Goal: Browse casually

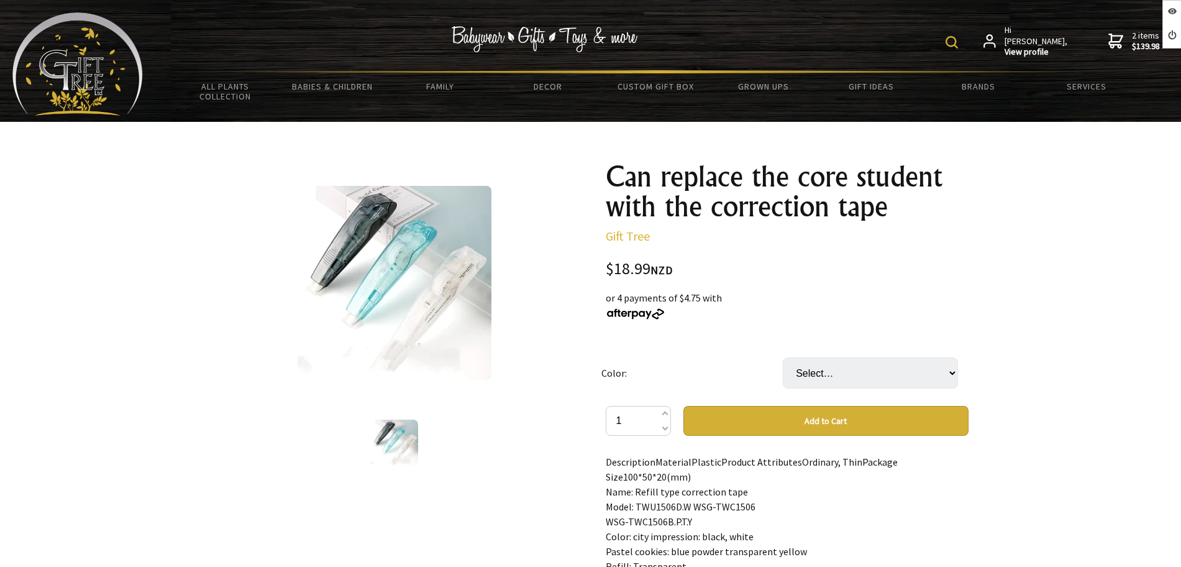
scroll to position [78, 0]
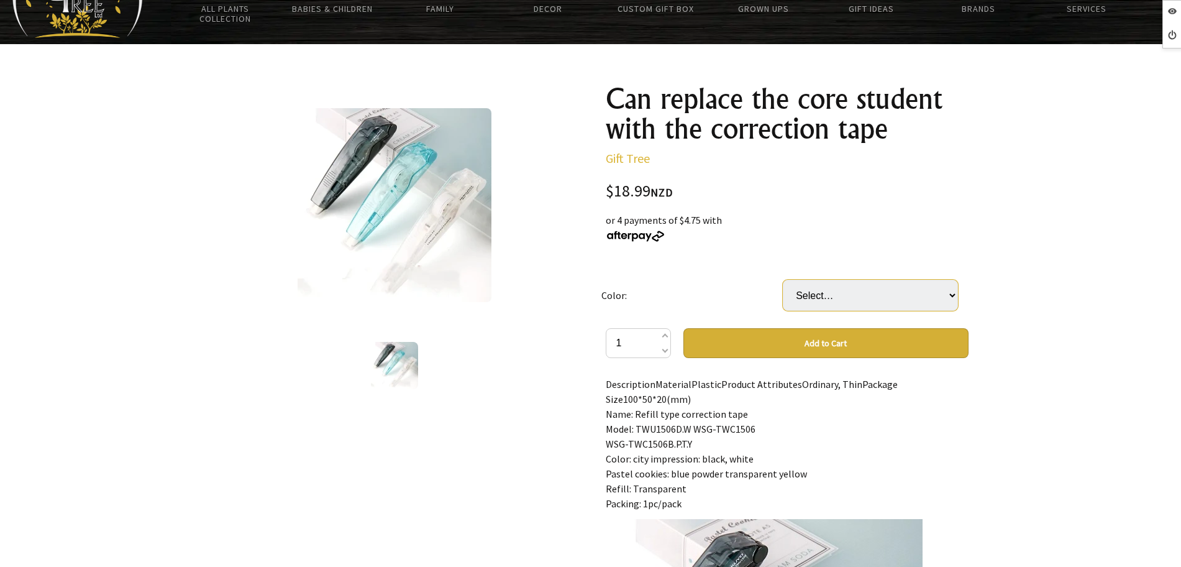
click at [846, 293] on select "Select… Blue Pink Transparant Yellow" at bounding box center [870, 295] width 175 height 31
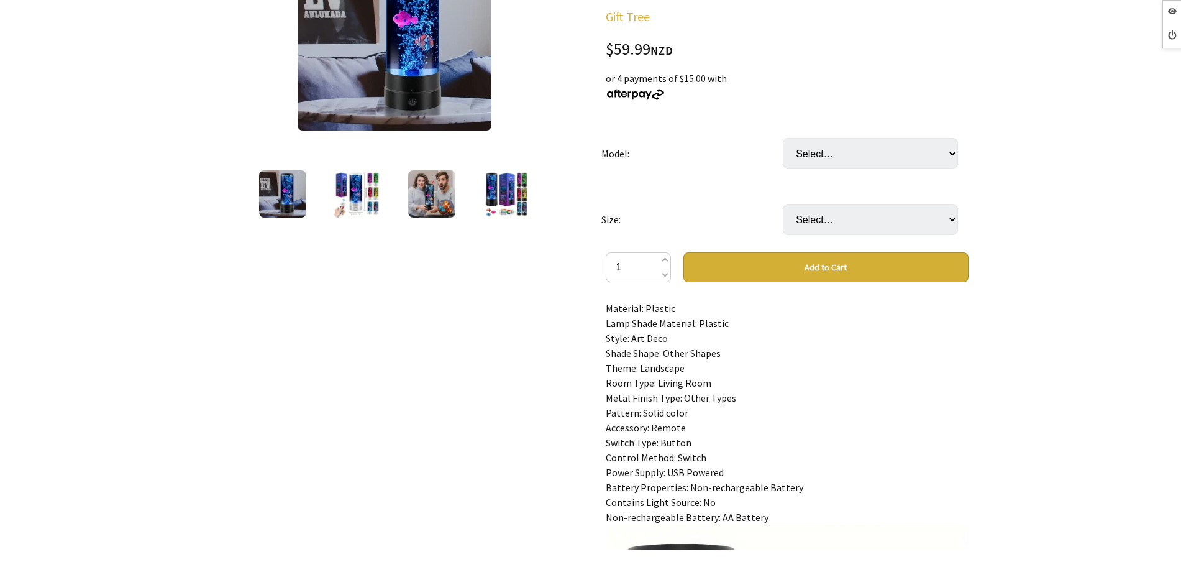
scroll to position [78, 0]
